Goal: Task Accomplishment & Management: Use online tool/utility

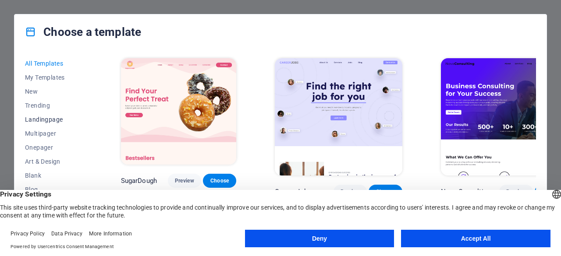
click at [54, 121] on span "Landingpage" at bounding box center [53, 119] width 57 height 7
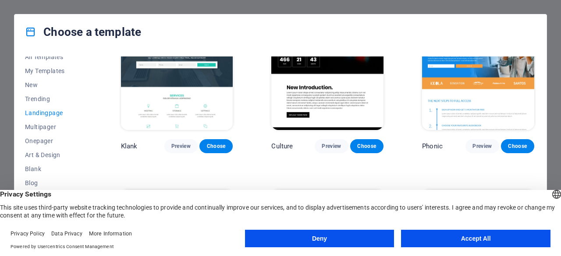
scroll to position [6, 0]
click at [47, 142] on span "Onepager" at bounding box center [53, 141] width 57 height 7
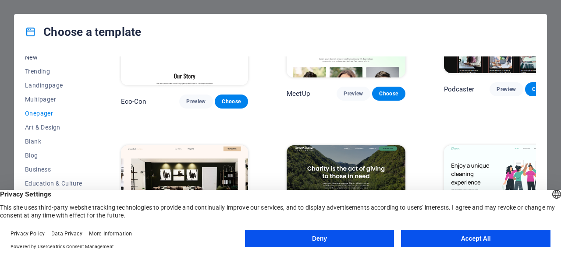
scroll to position [35, 0]
click at [44, 84] on span "Landingpage" at bounding box center [53, 85] width 57 height 7
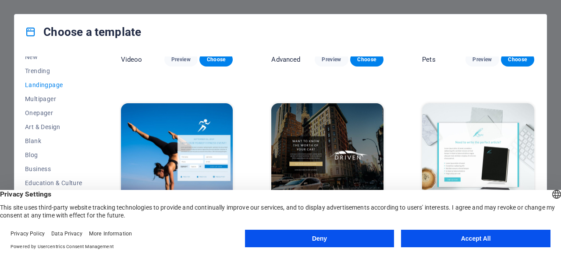
click at [440, 239] on button "Accept All" at bounding box center [475, 239] width 149 height 18
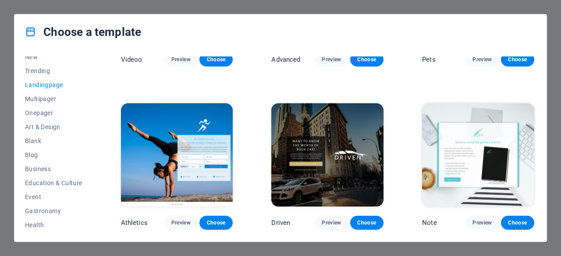
click at [51, 84] on span "Landingpage" at bounding box center [53, 85] width 57 height 7
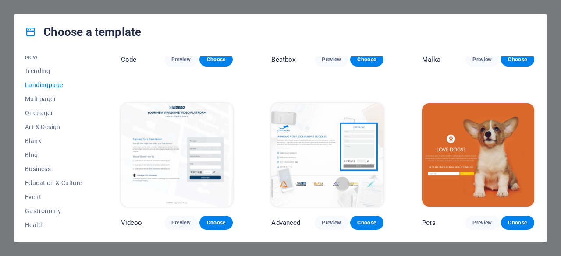
scroll to position [278, 0]
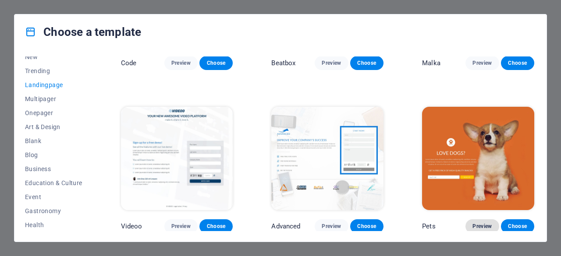
click at [487, 224] on span "Preview" at bounding box center [482, 226] width 19 height 7
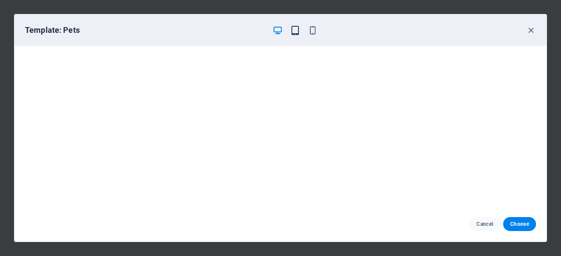
click at [297, 30] on icon "button" at bounding box center [295, 30] width 10 height 10
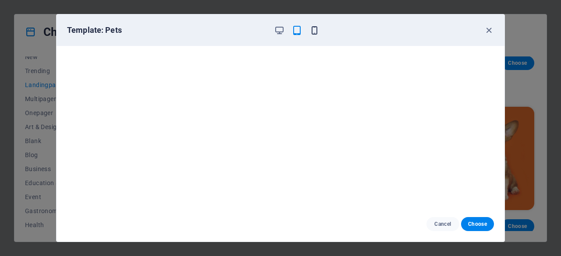
click at [317, 29] on icon "button" at bounding box center [314, 30] width 10 height 10
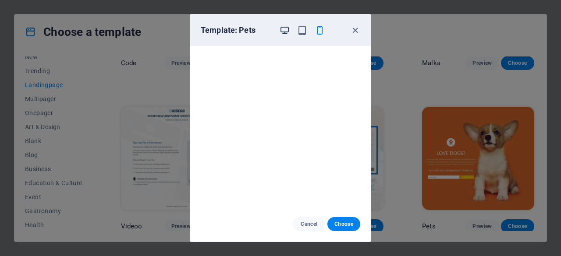
click at [289, 30] on icon "button" at bounding box center [285, 30] width 10 height 10
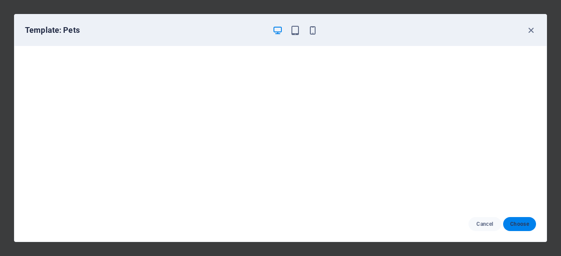
click at [524, 224] on span "Choose" at bounding box center [519, 224] width 19 height 7
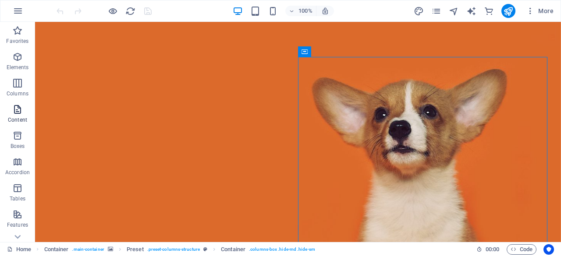
click at [25, 117] on p "Content" at bounding box center [17, 120] width 19 height 7
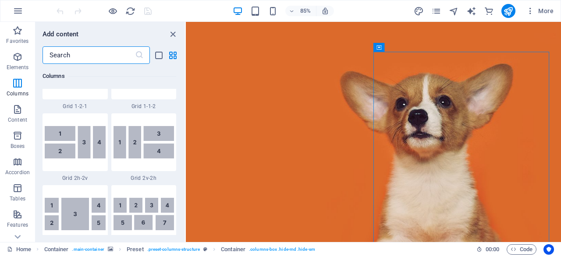
scroll to position [1334, 0]
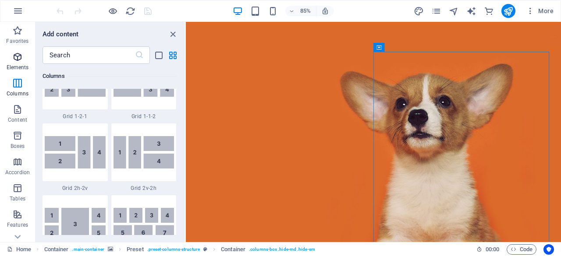
click at [19, 62] on span "Elements" at bounding box center [17, 62] width 35 height 21
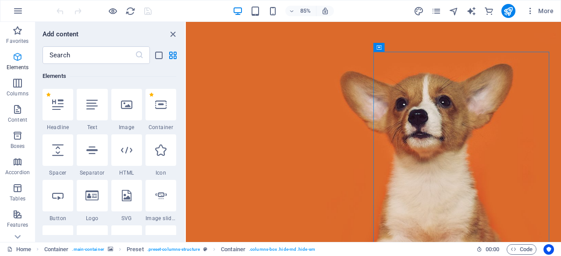
scroll to position [93, 0]
click at [59, 114] on div at bounding box center [58, 105] width 31 height 32
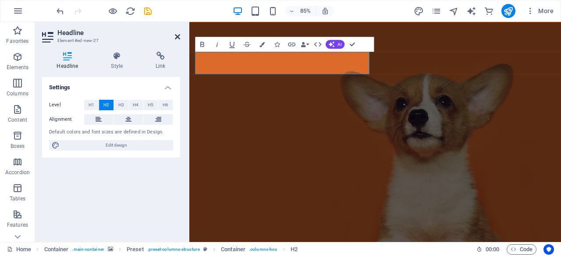
click at [178, 34] on icon at bounding box center [177, 36] width 5 height 7
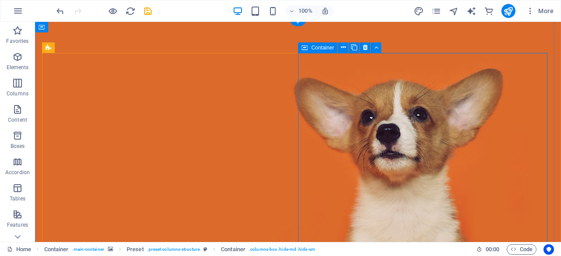
scroll to position [0, 0]
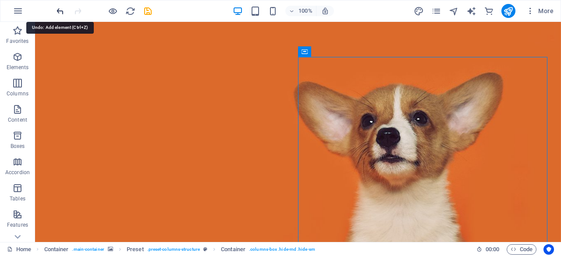
click at [61, 11] on icon "undo" at bounding box center [60, 11] width 10 height 10
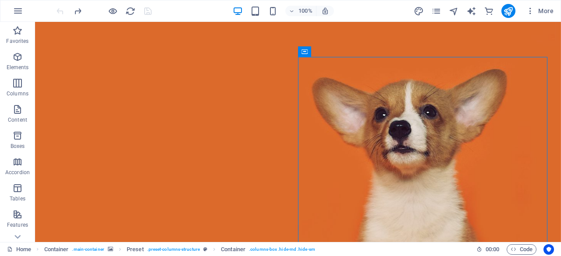
click at [61, 11] on div at bounding box center [104, 11] width 98 height 14
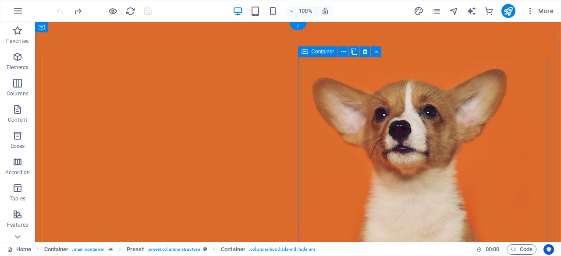
drag, startPoint x: 386, startPoint y: 192, endPoint x: 266, endPoint y: 223, distance: 123.4
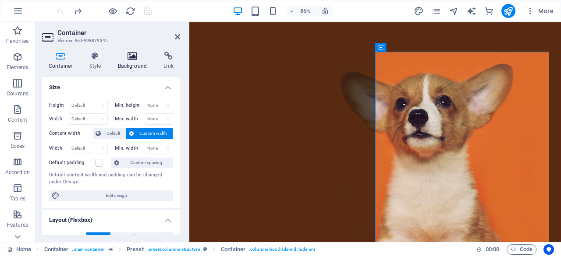
click at [133, 66] on h4 "Background" at bounding box center [134, 61] width 46 height 18
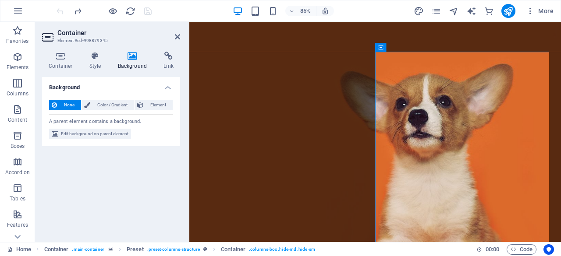
click at [67, 105] on span "None" at bounding box center [69, 105] width 19 height 11
click at [147, 106] on span "Element" at bounding box center [158, 105] width 24 height 11
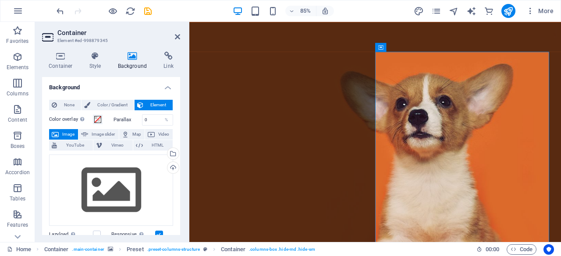
click at [172, 41] on header "Container Element #ed-998879345" at bounding box center [111, 33] width 138 height 23
click at [177, 38] on icon at bounding box center [177, 36] width 5 height 7
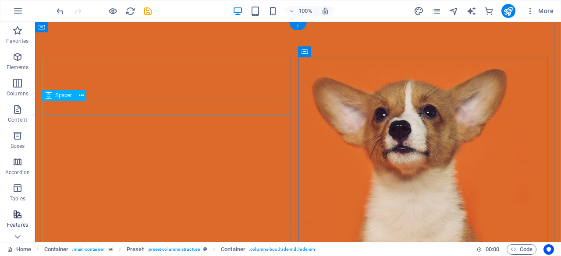
click at [0, 217] on span "Features" at bounding box center [17, 220] width 35 height 21
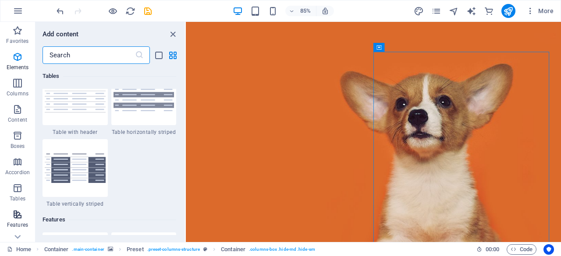
scroll to position [3417, 0]
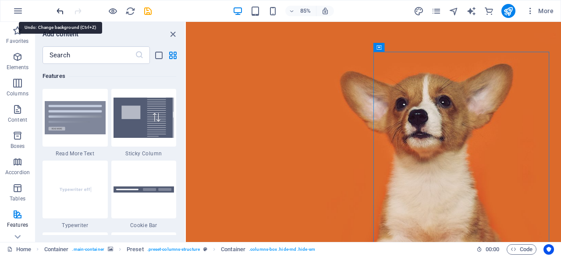
click at [59, 13] on icon "undo" at bounding box center [60, 11] width 10 height 10
click at [18, 14] on icon "button" at bounding box center [18, 11] width 11 height 11
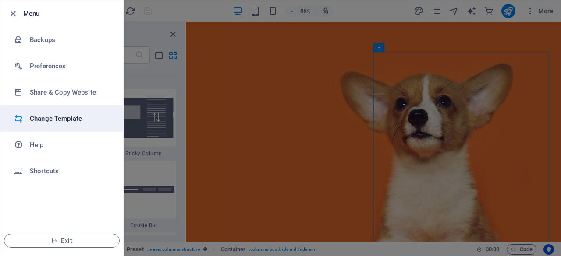
click at [48, 126] on li "Change Template" at bounding box center [61, 119] width 123 height 26
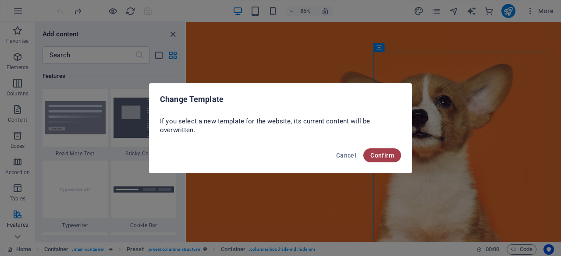
click at [390, 155] on span "Confirm" at bounding box center [382, 155] width 24 height 7
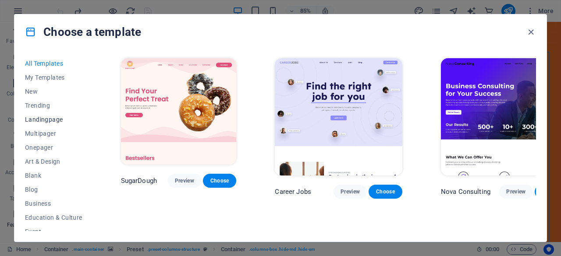
click at [50, 119] on span "Landingpage" at bounding box center [53, 119] width 57 height 7
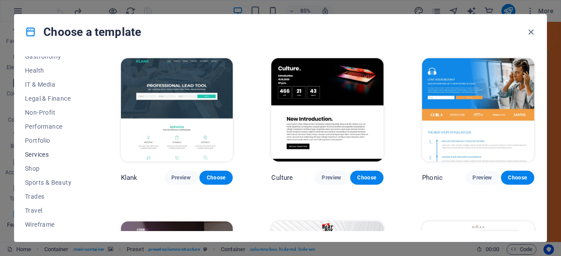
scroll to position [0, 0]
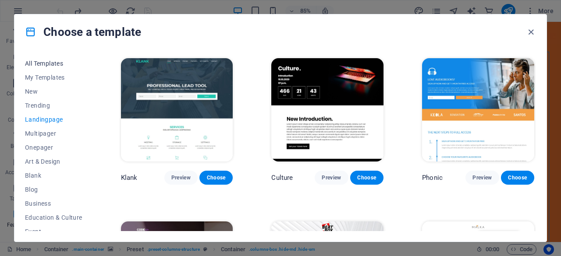
click at [53, 61] on span "All Templates" at bounding box center [53, 63] width 57 height 7
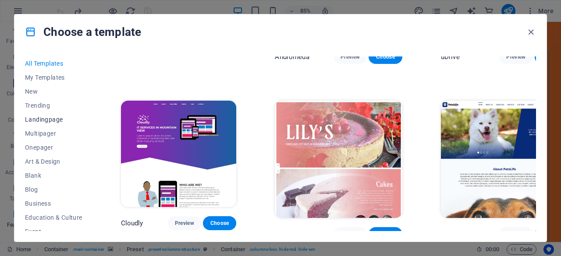
scroll to position [6523, 0]
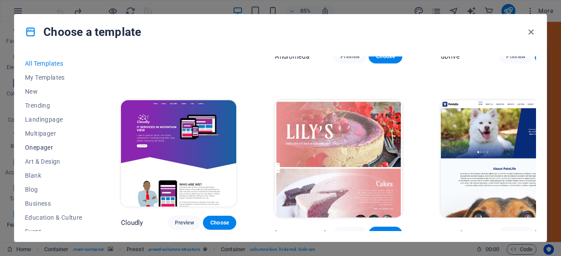
click at [49, 146] on span "Onepager" at bounding box center [53, 147] width 57 height 7
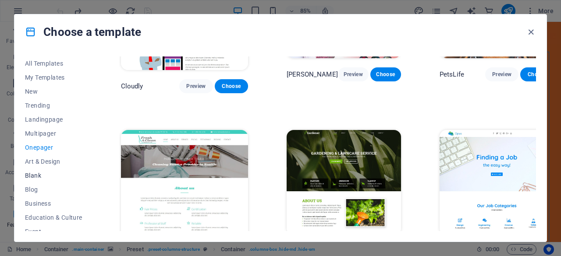
click at [39, 178] on span "Blank" at bounding box center [53, 175] width 57 height 7
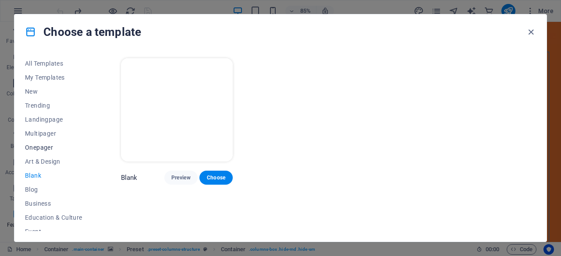
click at [41, 149] on span "Onepager" at bounding box center [53, 147] width 57 height 7
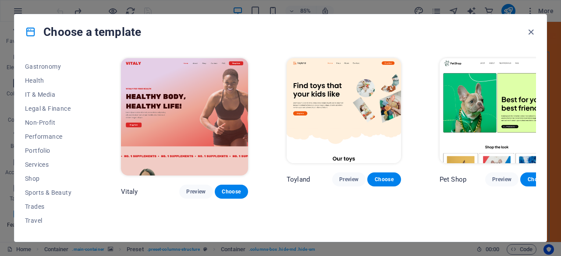
scroll to position [189, 0]
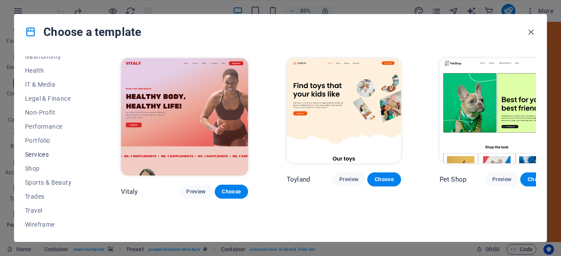
click at [39, 160] on button "Services" at bounding box center [53, 155] width 57 height 14
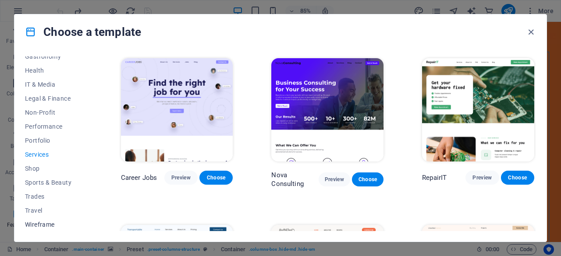
click at [39, 225] on span "Wireframe" at bounding box center [53, 224] width 57 height 7
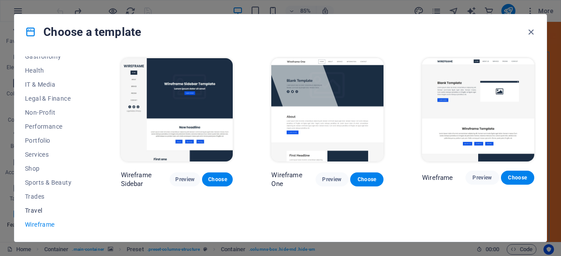
click at [36, 206] on button "Travel" at bounding box center [53, 211] width 57 height 14
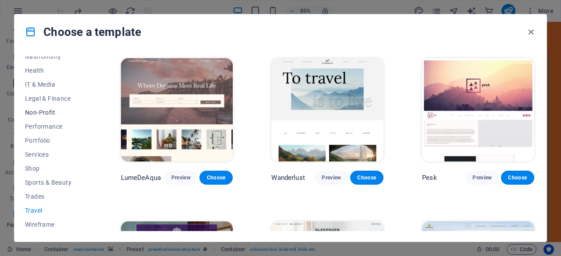
scroll to position [0, 0]
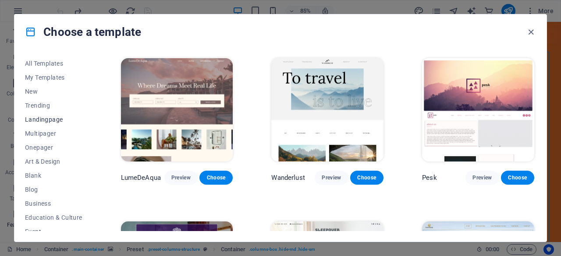
click at [42, 120] on span "Landingpage" at bounding box center [53, 119] width 57 height 7
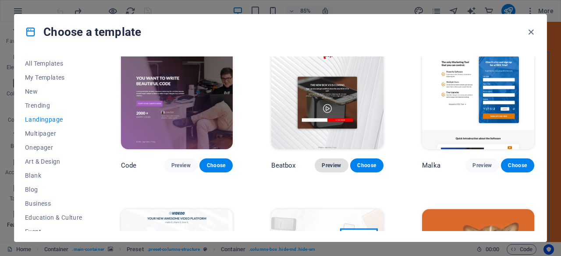
scroll to position [176, 0]
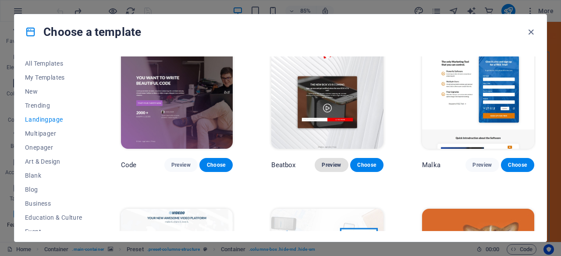
click at [328, 167] on button "Preview" at bounding box center [331, 165] width 33 height 14
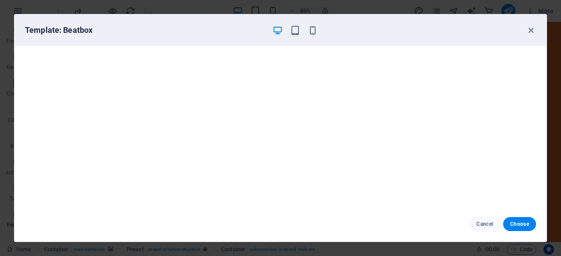
scroll to position [2, 0]
click at [529, 32] on icon "button" at bounding box center [531, 30] width 10 height 10
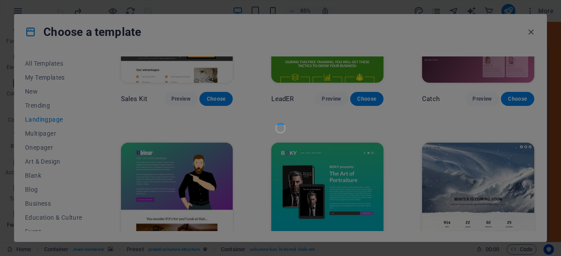
scroll to position [1065, 0]
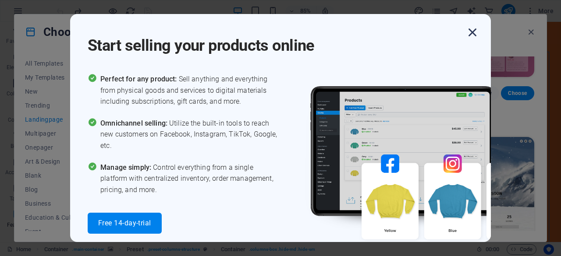
click at [471, 36] on icon "button" at bounding box center [473, 33] width 16 height 16
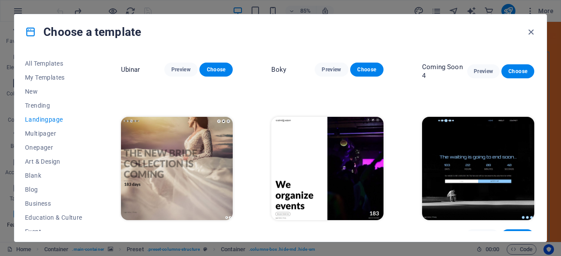
scroll to position [1257, 0]
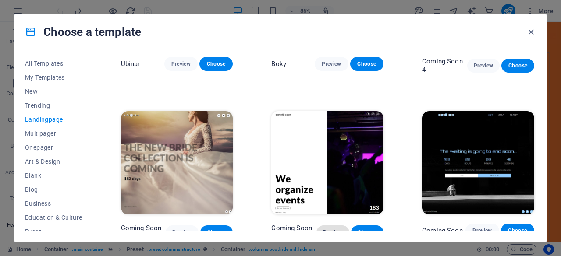
click at [330, 229] on span "Preview" at bounding box center [333, 232] width 19 height 7
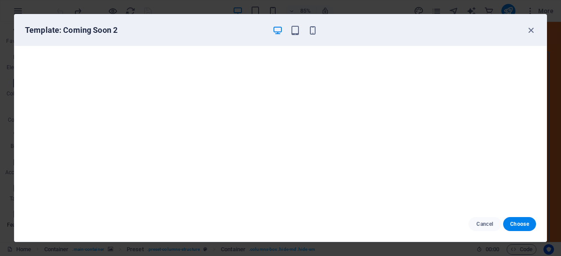
scroll to position [0, 0]
click at [516, 226] on span "Choose" at bounding box center [519, 224] width 19 height 7
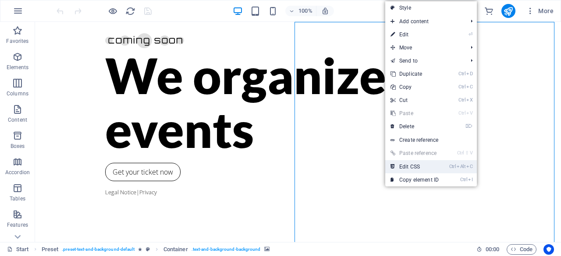
click at [423, 166] on link "Ctrl Alt C Edit CSS" at bounding box center [414, 166] width 59 height 13
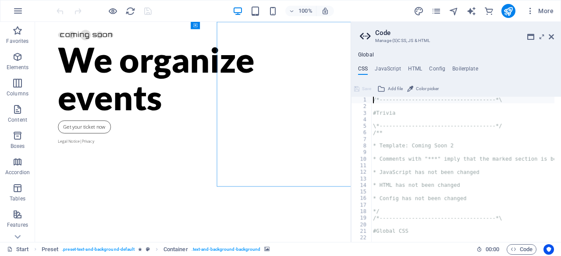
type textarea "min-height: 100vh;"
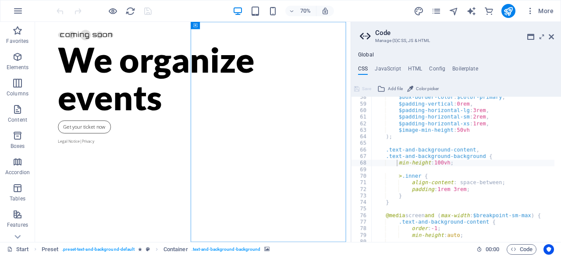
click at [547, 37] on header "Code Manage (S)CSS, JS & HTML" at bounding box center [457, 33] width 194 height 23
click at [553, 36] on icon at bounding box center [551, 36] width 5 height 7
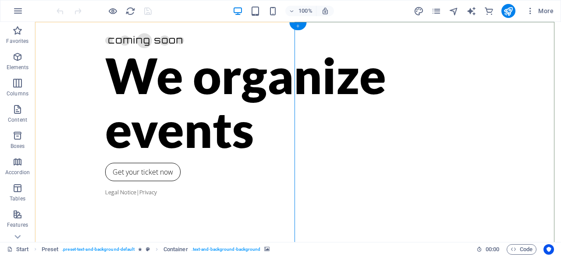
click at [299, 28] on div "+" at bounding box center [297, 26] width 17 height 8
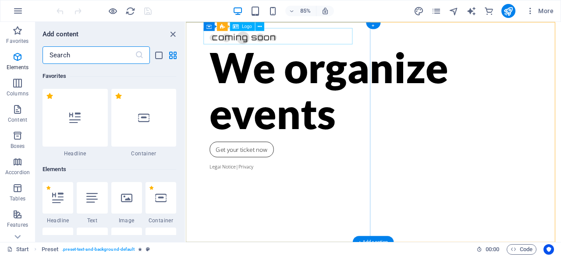
scroll to position [1534, 0]
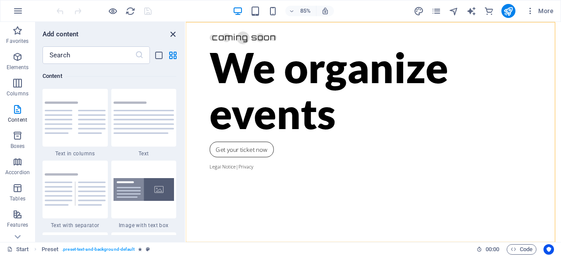
click at [172, 34] on icon "close panel" at bounding box center [173, 34] width 10 height 10
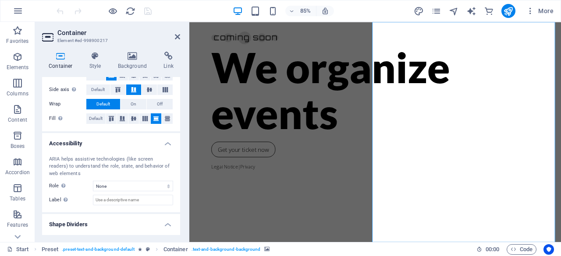
scroll to position [195, 0]
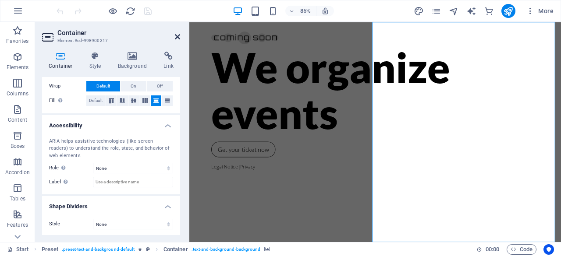
click at [177, 35] on icon at bounding box center [177, 36] width 5 height 7
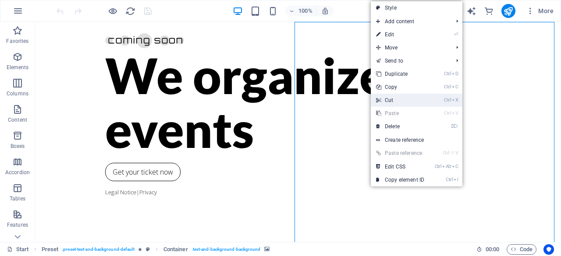
click at [397, 101] on link "Ctrl X Cut" at bounding box center [400, 100] width 59 height 13
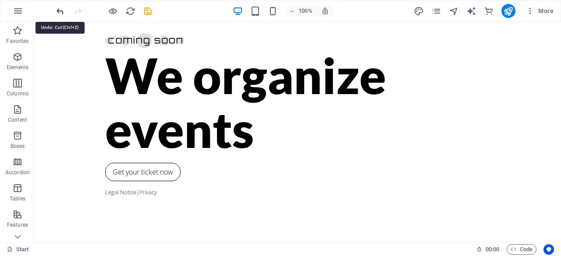
click at [62, 8] on icon "undo" at bounding box center [60, 11] width 10 height 10
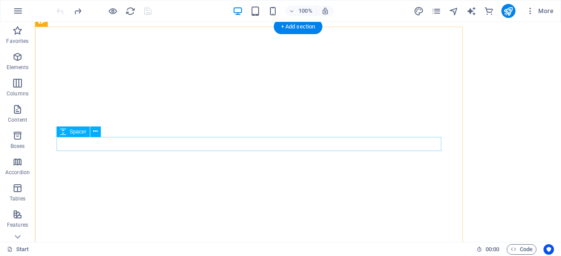
scroll to position [249, 0]
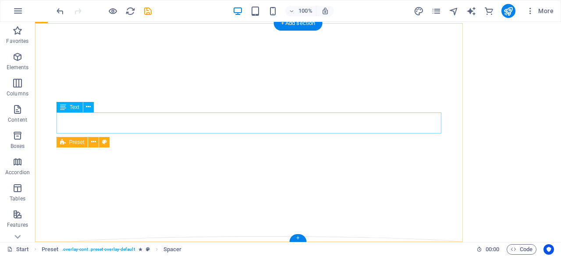
scroll to position [235, 0]
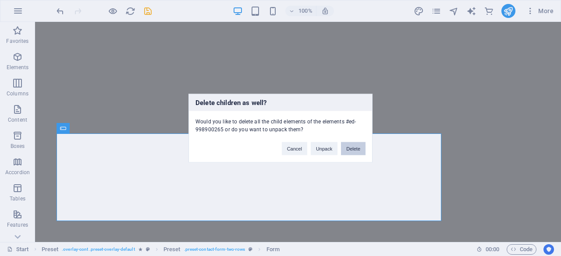
click at [347, 149] on button "Delete" at bounding box center [353, 148] width 25 height 13
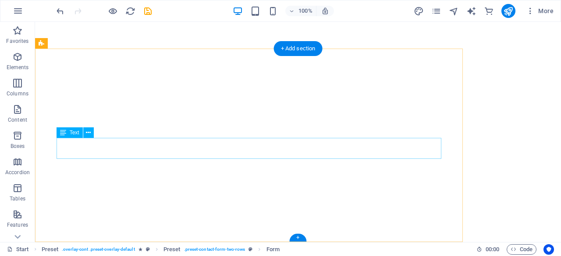
scroll to position [209, 0]
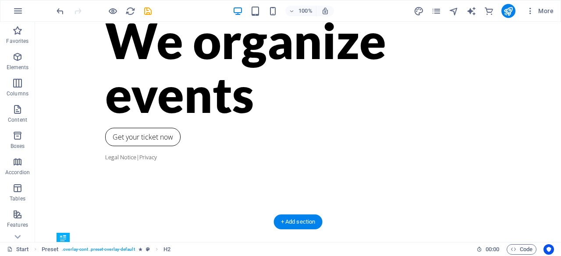
scroll to position [0, 0]
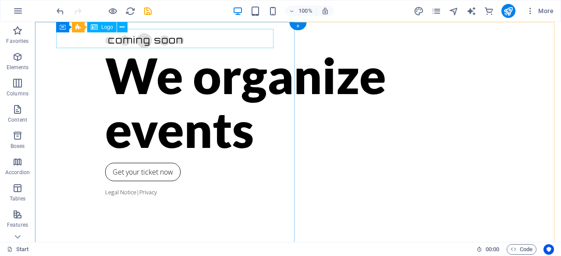
click at [124, 43] on div at bounding box center [298, 38] width 386 height 19
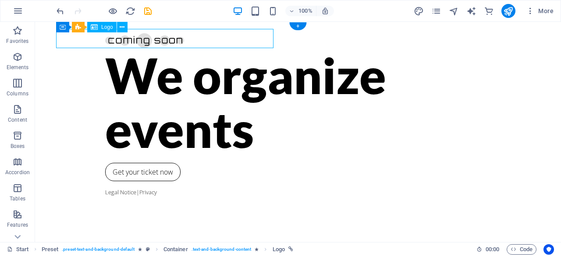
click at [124, 43] on div at bounding box center [298, 38] width 386 height 19
drag, startPoint x: 89, startPoint y: 21, endPoint x: 124, endPoint y: 43, distance: 41.4
click at [124, 43] on div "Drag here to replace the existing content. Press “Ctrl” if you want to create a…" at bounding box center [298, 132] width 526 height 221
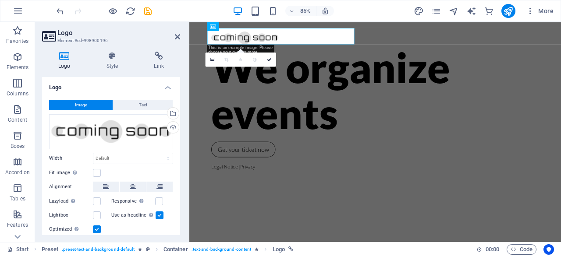
click at [68, 60] on h4 "Logo" at bounding box center [66, 61] width 48 height 18
click at [172, 128] on div "Upload" at bounding box center [172, 128] width 13 height 13
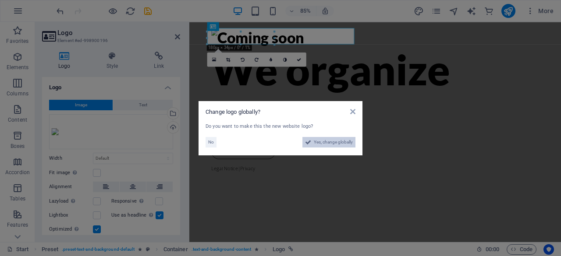
click at [324, 144] on span "Yes, change globally" at bounding box center [333, 142] width 39 height 11
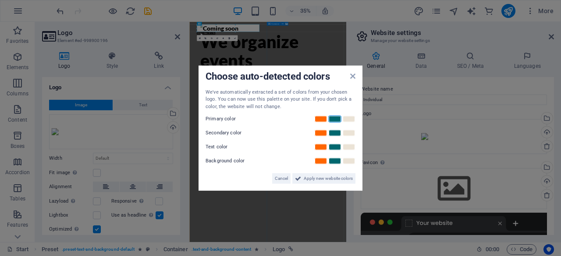
click at [332, 119] on link at bounding box center [334, 119] width 13 height 7
click at [348, 136] on link at bounding box center [348, 133] width 13 height 7
click at [338, 149] on link at bounding box center [334, 147] width 13 height 7
click at [335, 161] on link at bounding box center [334, 161] width 13 height 7
click at [325, 177] on span "Apply new website colors" at bounding box center [328, 179] width 49 height 11
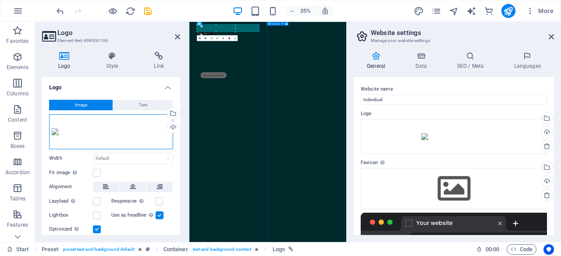
click at [110, 127] on div "Drag files here, click to choose files or select files from Files or our free s…" at bounding box center [111, 131] width 124 height 35
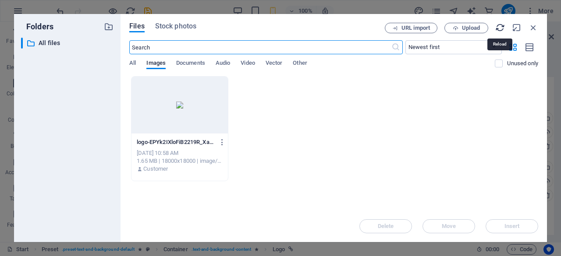
click at [501, 30] on icon "button" at bounding box center [500, 28] width 10 height 10
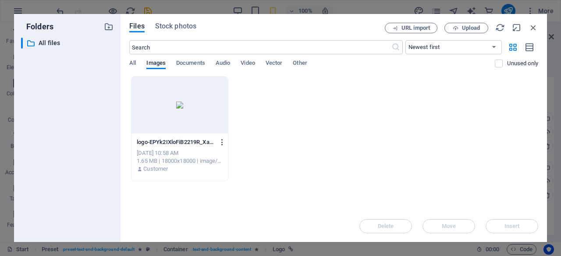
click at [224, 142] on icon "button" at bounding box center [222, 143] width 8 height 8
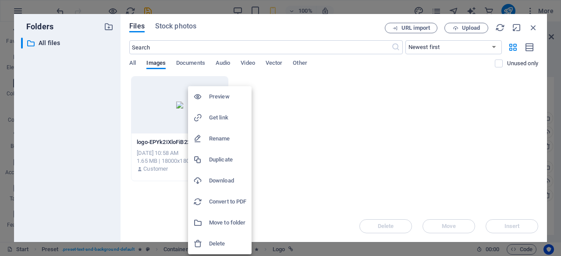
click at [235, 101] on h6 "Preview" at bounding box center [227, 97] width 37 height 11
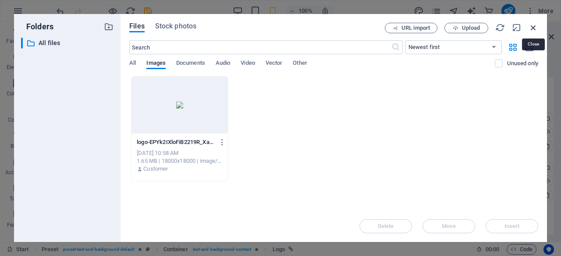
click at [535, 30] on icon "button" at bounding box center [534, 28] width 10 height 10
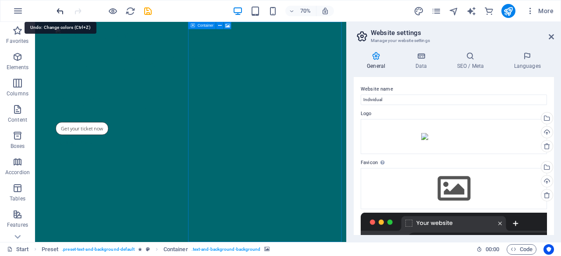
click at [57, 11] on icon "undo" at bounding box center [60, 11] width 10 height 10
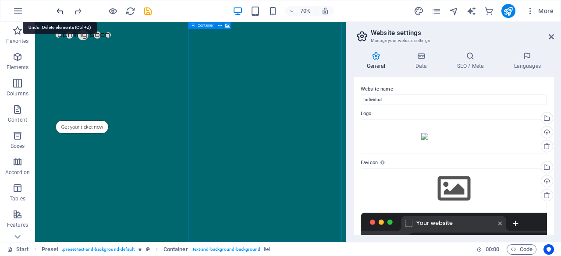
click at [57, 11] on icon "undo" at bounding box center [60, 11] width 10 height 10
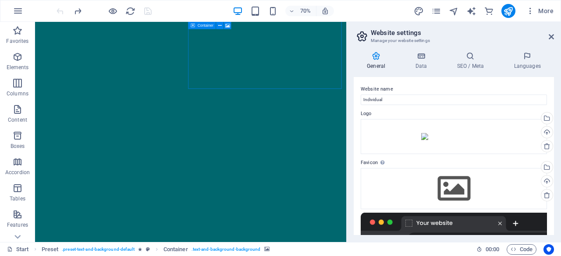
click at [57, 11] on div at bounding box center [104, 11] width 98 height 14
click at [132, 13] on icon "reload" at bounding box center [130, 11] width 10 height 10
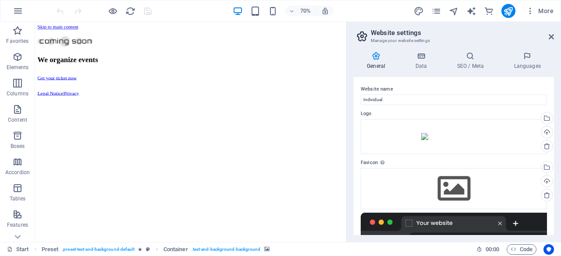
scroll to position [0, 0]
click at [554, 38] on aside "Website settings Manage your website settings General Data SEO / Meta Languages…" at bounding box center [453, 132] width 215 height 221
click at [549, 38] on icon at bounding box center [551, 36] width 5 height 7
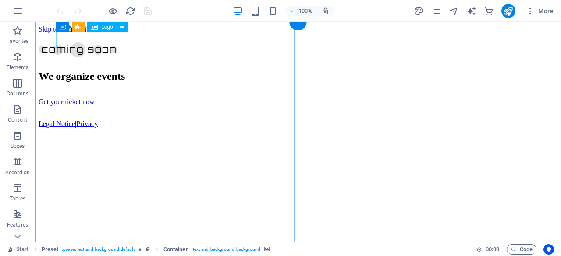
click at [116, 43] on div at bounding box center [298, 52] width 519 height 18
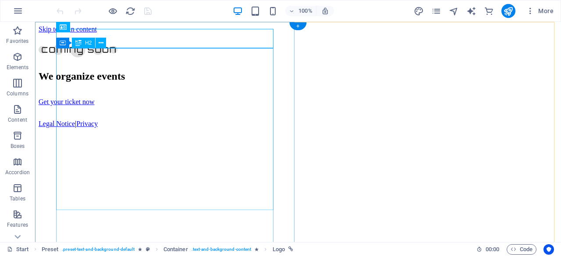
click at [90, 81] on div "We organize events" at bounding box center [298, 77] width 519 height 12
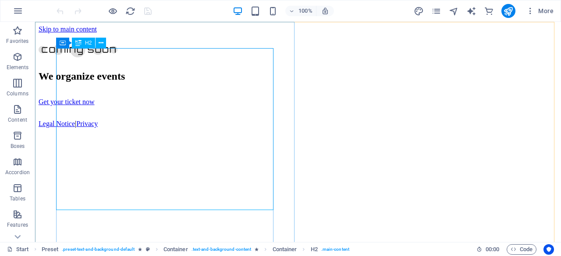
click at [83, 44] on div "H2" at bounding box center [83, 43] width 23 height 11
click at [101, 46] on icon at bounding box center [101, 43] width 5 height 9
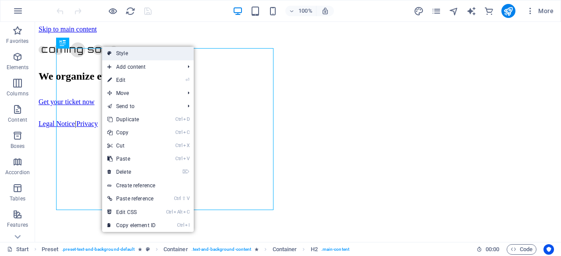
click at [113, 53] on link "Style" at bounding box center [148, 53] width 92 height 13
select select "px"
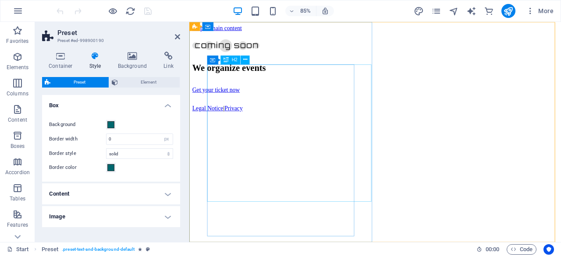
click at [231, 82] on div "We organize events" at bounding box center [408, 77] width 430 height 12
click at [232, 59] on span "H2" at bounding box center [235, 60] width 6 height 4
click at [247, 61] on icon at bounding box center [245, 60] width 4 height 8
click at [247, 82] on div "We organize events" at bounding box center [408, 77] width 430 height 12
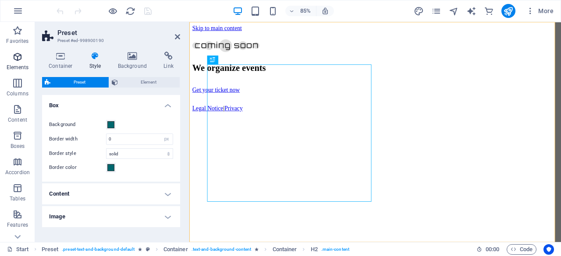
click at [14, 60] on icon "button" at bounding box center [17, 57] width 11 height 11
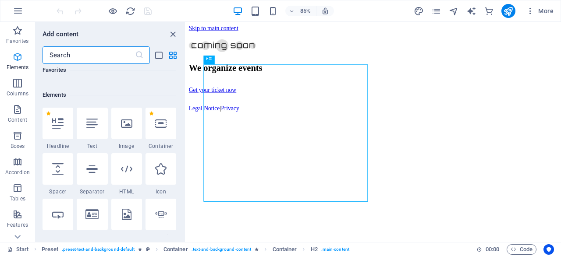
scroll to position [93, 0]
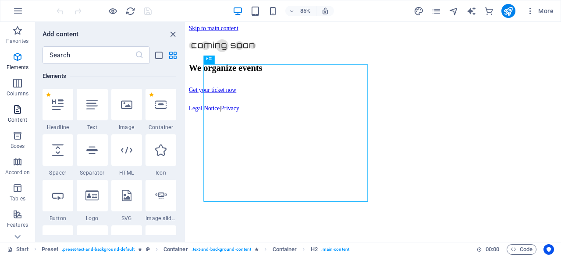
click at [18, 115] on span "Content" at bounding box center [17, 114] width 35 height 21
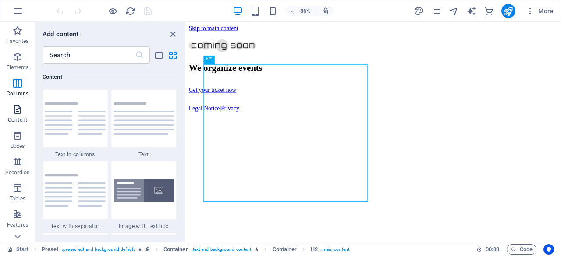
scroll to position [1534, 0]
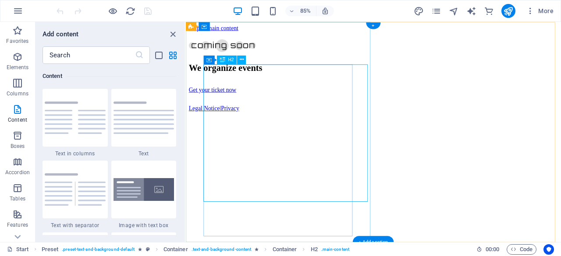
click at [309, 82] on div "We organize events" at bounding box center [406, 77] width 434 height 12
click at [305, 128] on div "We organize events Get your ticket now Legal Notice | Privacy" at bounding box center [406, 85] width 434 height 85
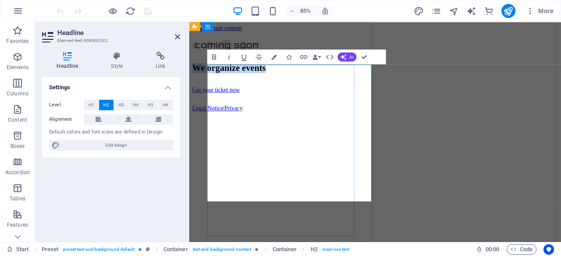
click at [256, 82] on h2 "We organize events" at bounding box center [408, 77] width 430 height 12
click at [242, 25] on icon at bounding box center [241, 26] width 4 height 8
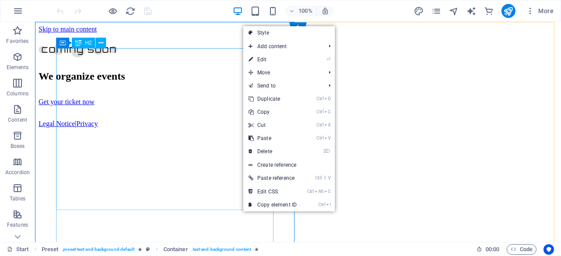
click at [178, 82] on div "We organize events" at bounding box center [298, 77] width 519 height 12
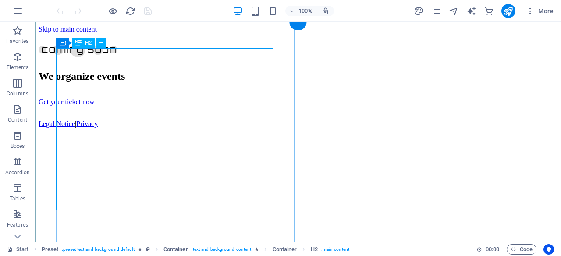
click at [83, 82] on div "We organize events" at bounding box center [298, 77] width 519 height 12
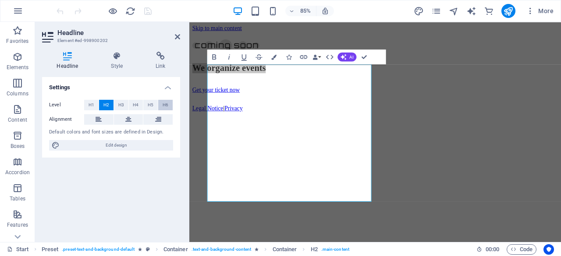
click at [163, 103] on span "H6" at bounding box center [166, 105] width 6 height 11
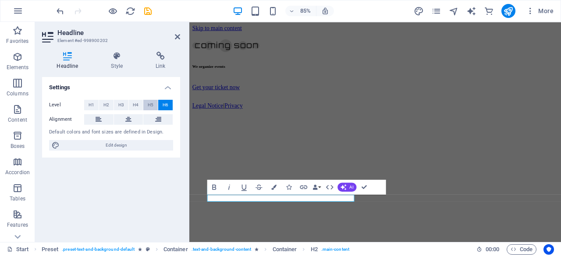
click at [153, 104] on span "H5" at bounding box center [151, 105] width 6 height 11
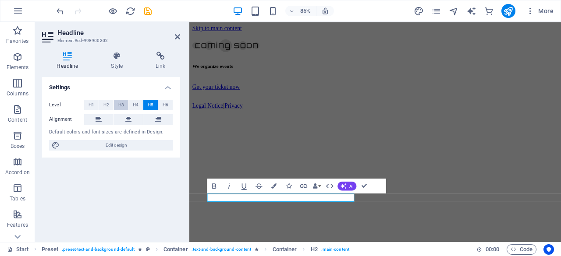
click at [127, 106] on button "H3" at bounding box center [121, 105] width 14 height 11
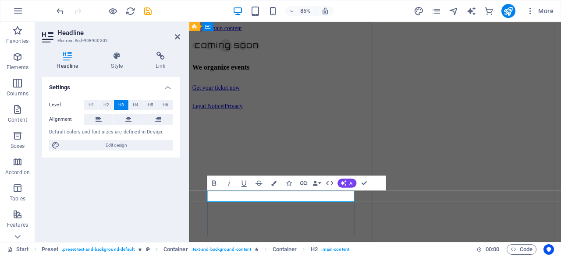
click at [262, 80] on h3 "We organize events" at bounding box center [408, 76] width 430 height 10
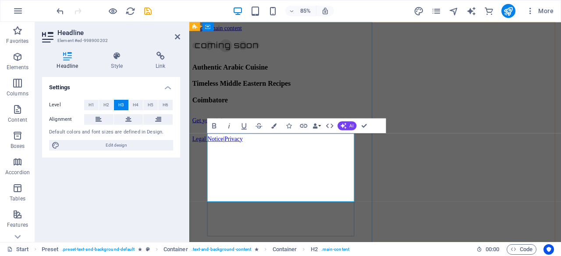
click at [286, 119] on h3 "Authentic Arabic Cuisine ‌ ‌Timeless Middle Eastern Recipes ‌ ‌Coimbatore" at bounding box center [408, 95] width 430 height 48
click at [285, 119] on h3 "Authentic Arabic Cuisine ‌ ‌Timeless Middle Eastern Recipes ‌ ‌Coimbatore" at bounding box center [408, 95] width 430 height 48
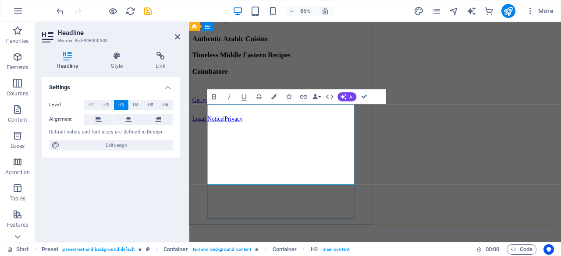
scroll to position [20, 0]
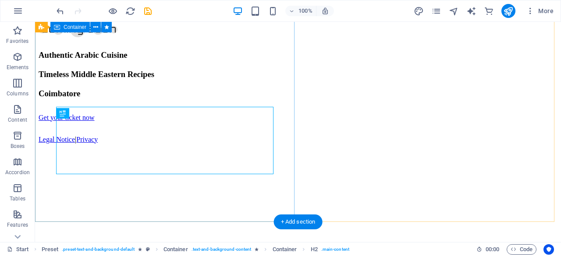
click at [214, 87] on div "Authentic Arabic Cuisine Timeless Middle Eastern Recipes Coimbatore Get your ti…" at bounding box center [298, 82] width 519 height 121
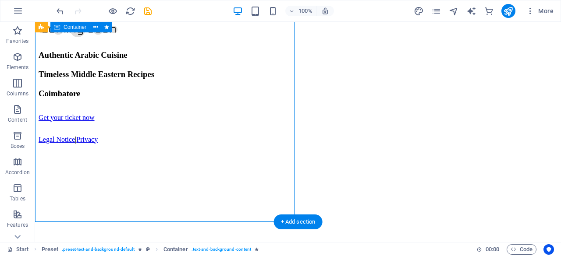
scroll to position [0, 0]
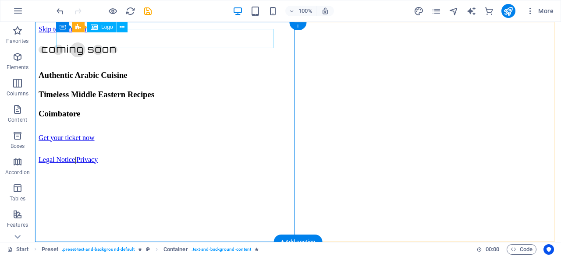
click at [126, 43] on div at bounding box center [298, 52] width 519 height 18
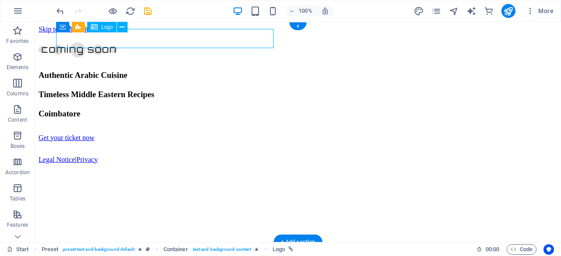
click at [126, 43] on div at bounding box center [298, 52] width 519 height 18
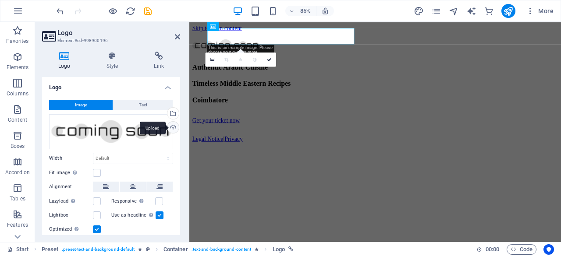
click at [171, 130] on div "Upload" at bounding box center [172, 128] width 13 height 13
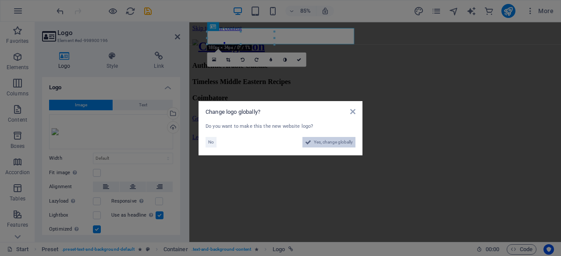
click at [318, 144] on span "Yes, change globally" at bounding box center [333, 142] width 39 height 11
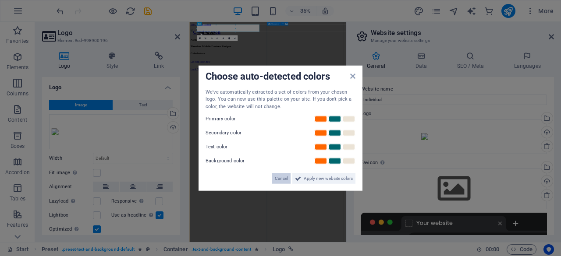
click at [276, 178] on span "Cancel" at bounding box center [281, 179] width 13 height 11
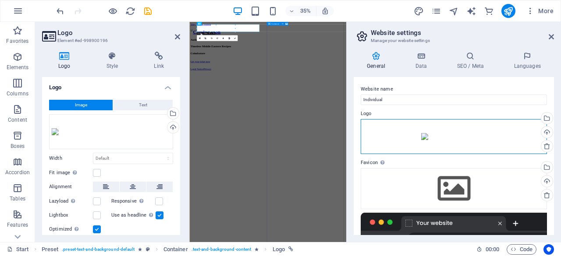
click at [422, 138] on div "Drag files here, click to choose files or select files from Files or our free s…" at bounding box center [454, 136] width 186 height 35
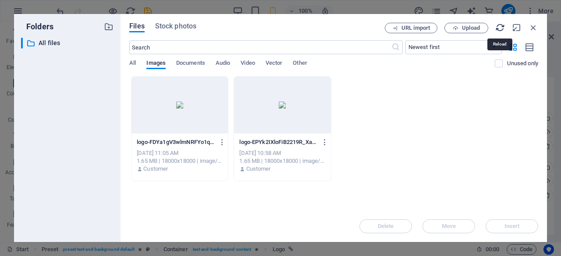
click at [498, 28] on icon "button" at bounding box center [500, 28] width 10 height 10
click at [532, 26] on icon "button" at bounding box center [534, 28] width 10 height 10
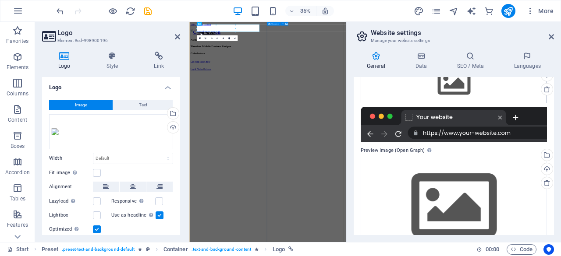
scroll to position [134, 0]
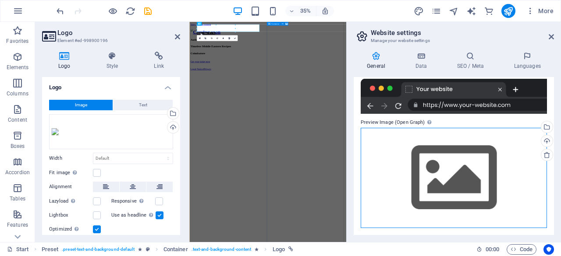
click at [498, 177] on div "Drag files here, click to choose files or select files from Files or our free s…" at bounding box center [454, 178] width 186 height 100
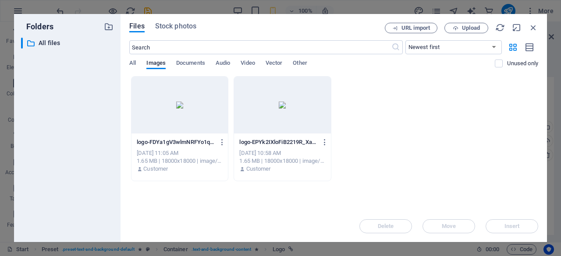
click at [180, 105] on div at bounding box center [180, 105] width 96 height 57
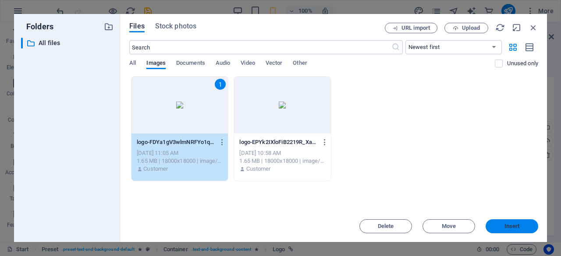
click at [493, 228] on span "Insert" at bounding box center [512, 226] width 46 height 5
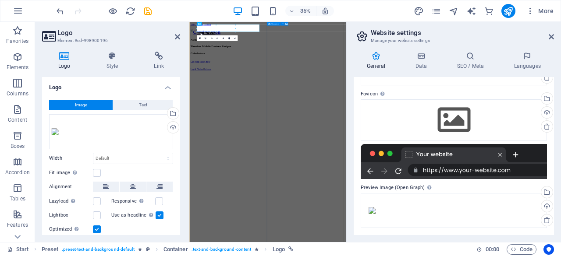
scroll to position [68, 0]
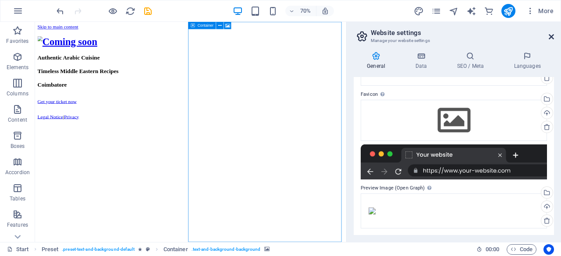
click at [553, 38] on icon at bounding box center [551, 36] width 5 height 7
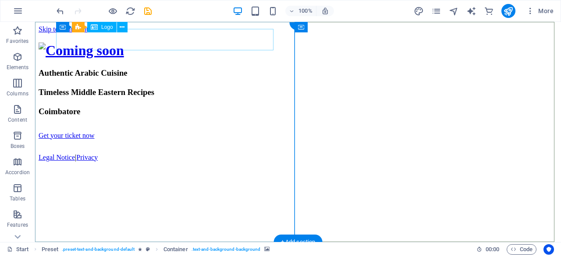
click at [63, 43] on div at bounding box center [298, 51] width 519 height 16
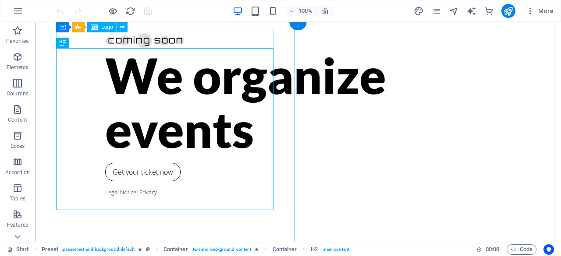
click at [119, 36] on div at bounding box center [298, 38] width 386 height 19
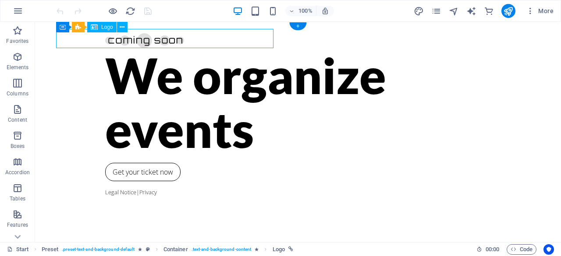
click at [119, 36] on div at bounding box center [298, 38] width 386 height 19
click at [119, 36] on div "Drag here to replace the existing content. Press “Ctrl” if you want to create a…" at bounding box center [298, 132] width 526 height 221
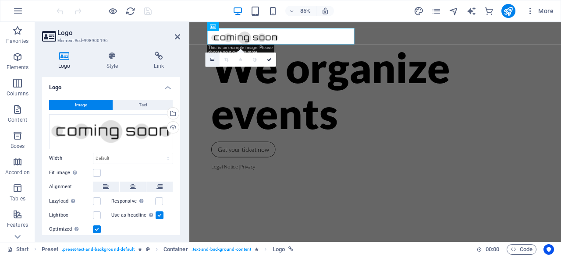
click at [211, 59] on icon at bounding box center [212, 59] width 4 height 5
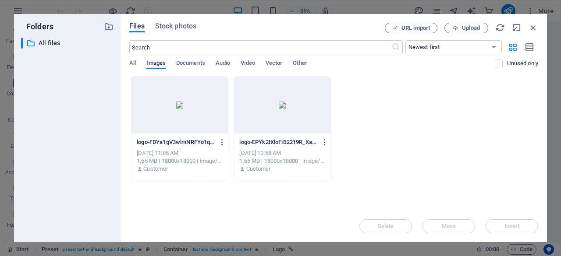
click at [221, 146] on icon "button" at bounding box center [222, 143] width 8 height 8
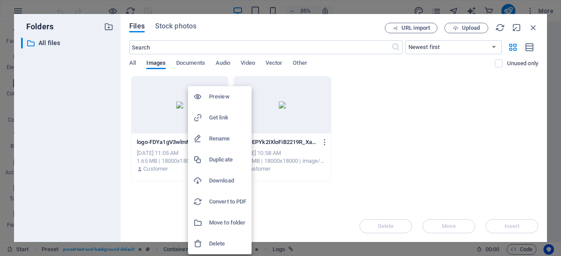
click at [223, 246] on h6 "Delete" at bounding box center [227, 244] width 37 height 11
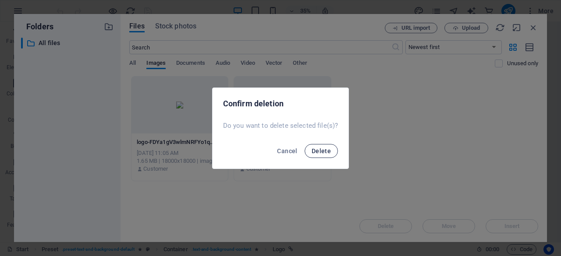
click at [320, 153] on span "Delete" at bounding box center [321, 151] width 19 height 7
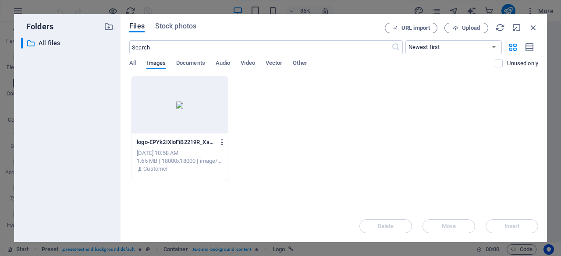
click at [222, 142] on icon "button" at bounding box center [222, 143] width 8 height 8
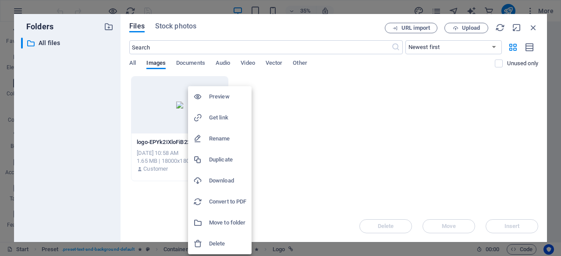
click at [220, 254] on li "Delete" at bounding box center [220, 244] width 64 height 21
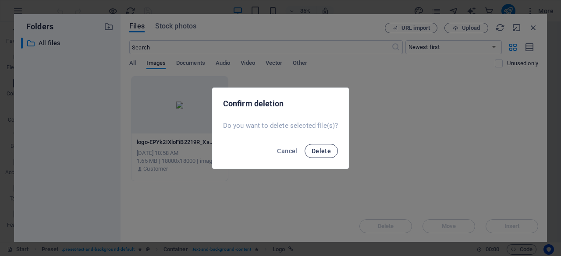
click at [323, 149] on span "Delete" at bounding box center [321, 151] width 19 height 7
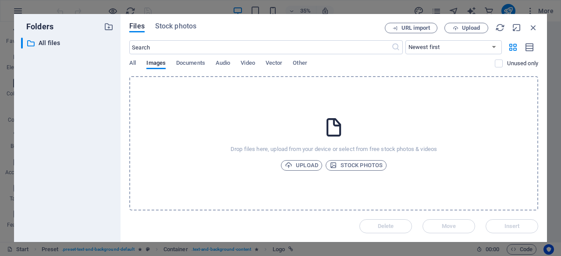
click at [306, 160] on div "Drop files here, upload from your device or select from free stock photos & vid…" at bounding box center [333, 143] width 409 height 135
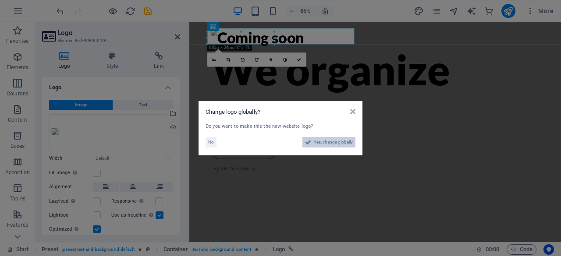
click at [324, 142] on span "Yes, change globally" at bounding box center [333, 142] width 39 height 11
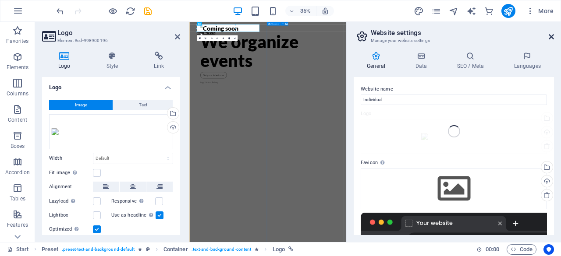
click at [553, 40] on icon at bounding box center [551, 36] width 5 height 7
